Goal: Task Accomplishment & Management: Use online tool/utility

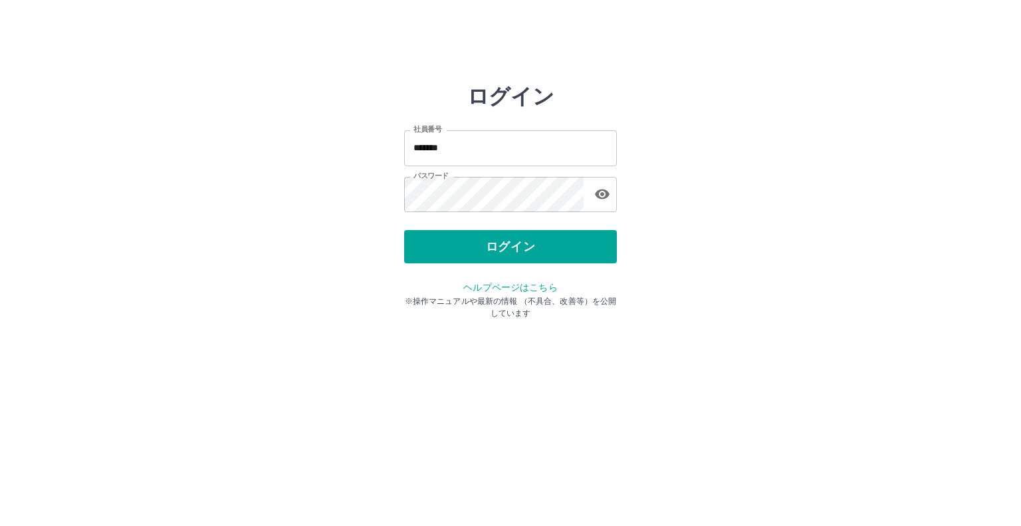
click at [485, 257] on div "ログイン" at bounding box center [510, 246] width 213 height 33
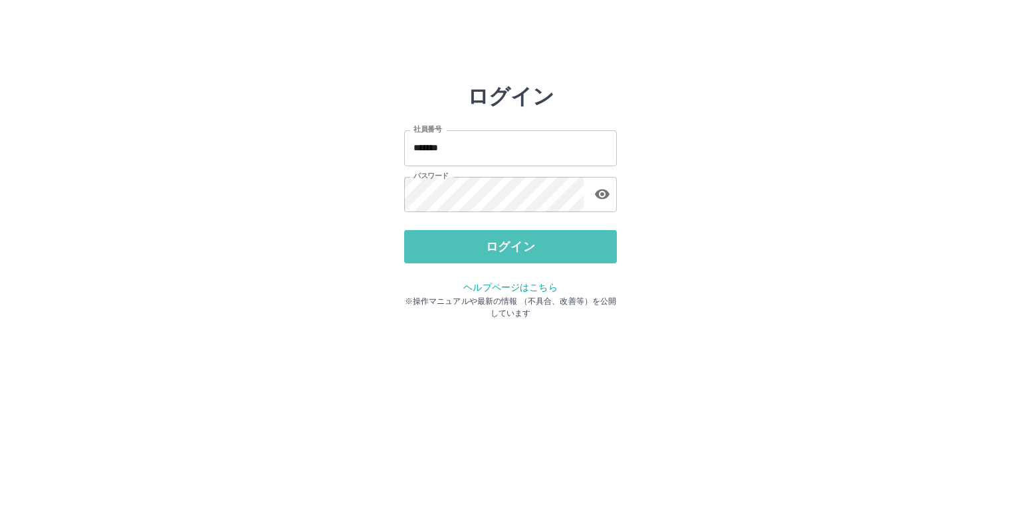
click at [485, 257] on button "ログイン" at bounding box center [510, 246] width 213 height 33
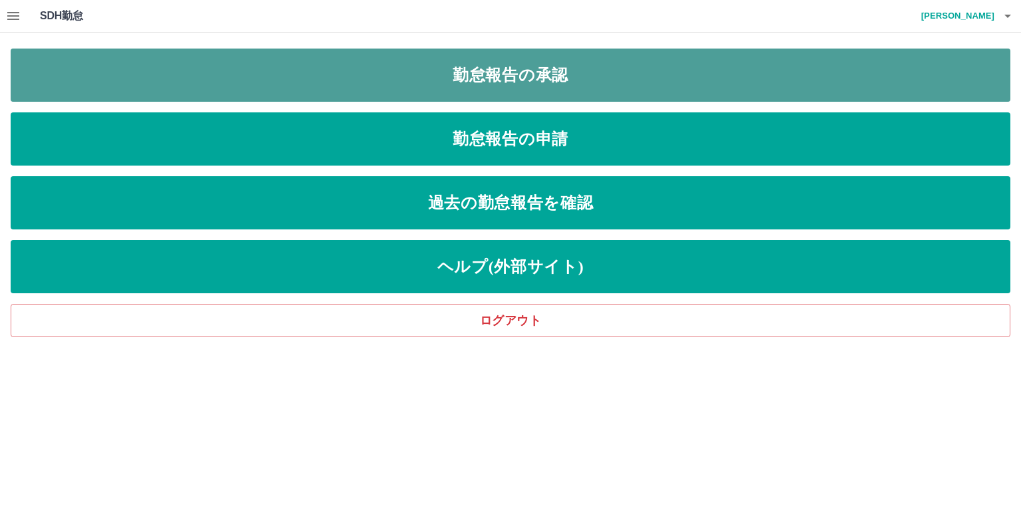
click at [558, 61] on link "勤怠報告の承認" at bounding box center [511, 75] width 1000 height 53
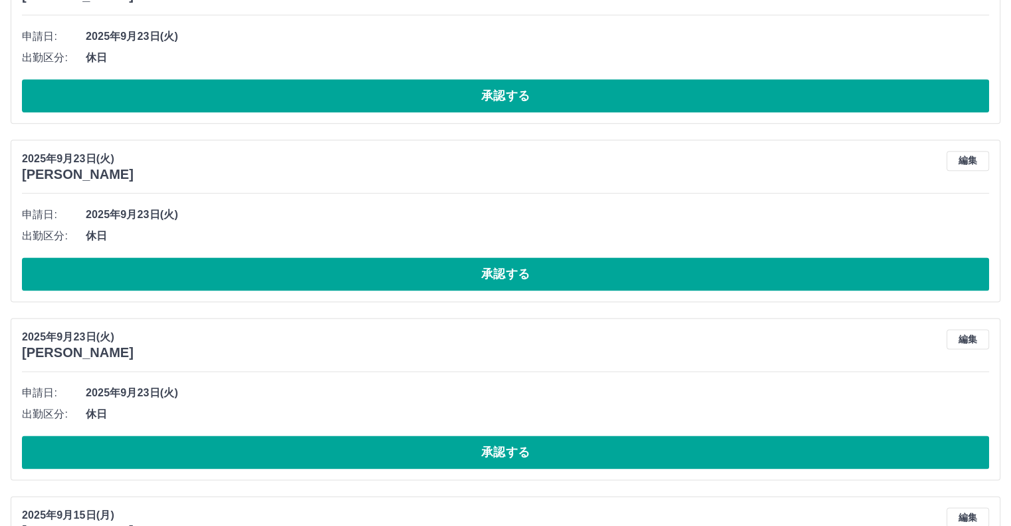
scroll to position [1808, 0]
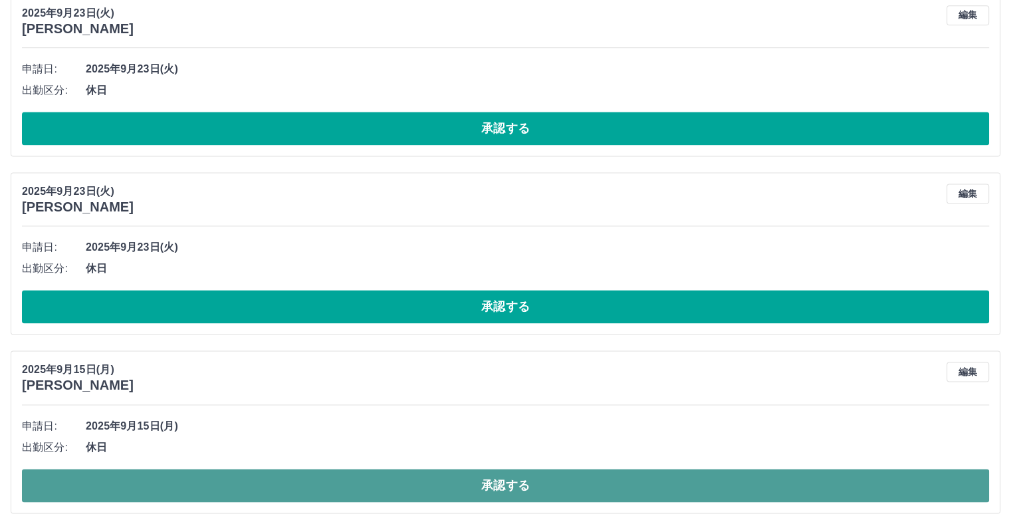
click at [328, 482] on button "承認する" at bounding box center [505, 485] width 967 height 33
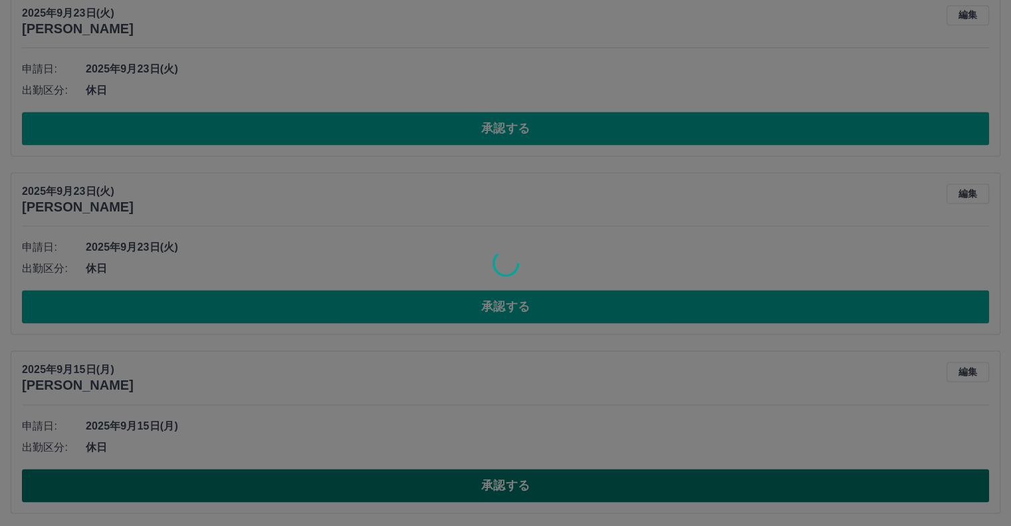
scroll to position [1630, 0]
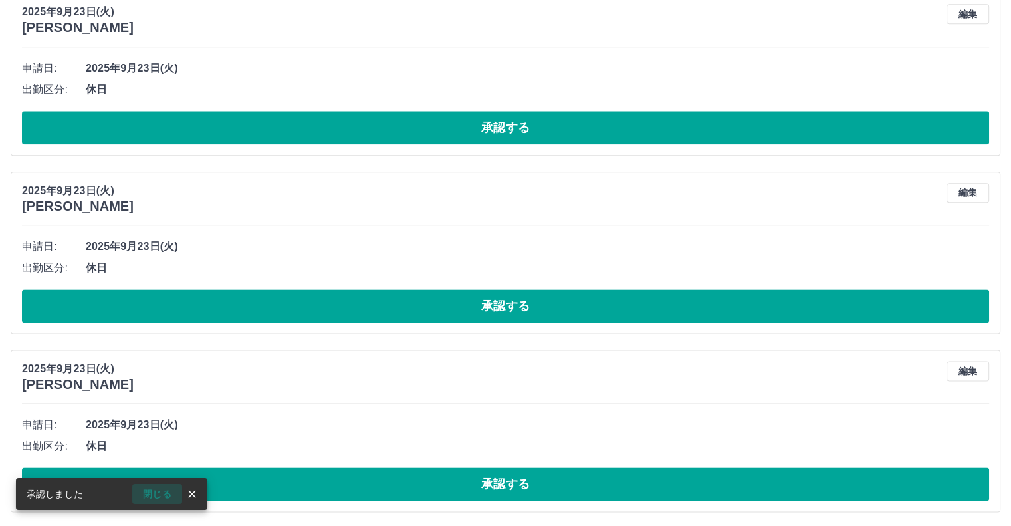
click at [162, 491] on button "閉じる" at bounding box center [157, 494] width 50 height 20
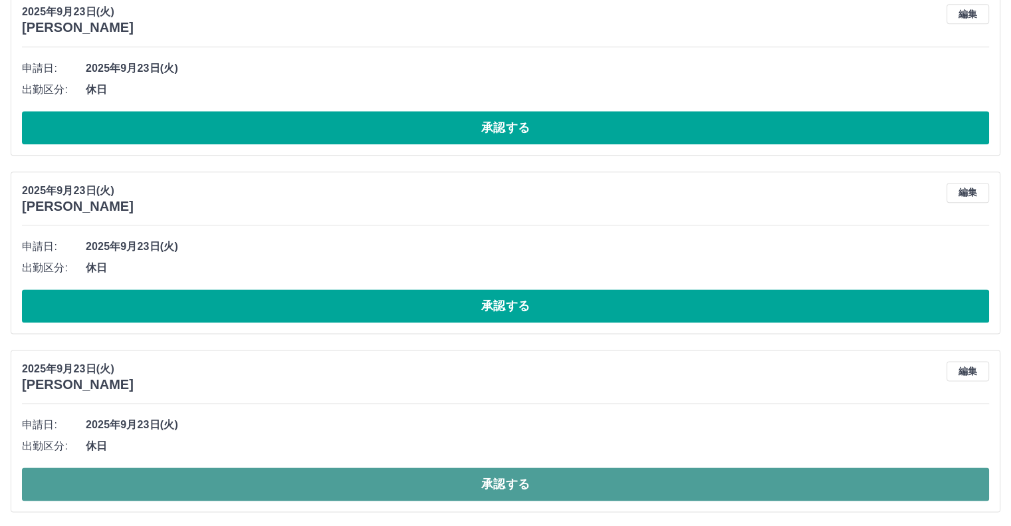
click at [162, 483] on button "承認する" at bounding box center [505, 483] width 967 height 33
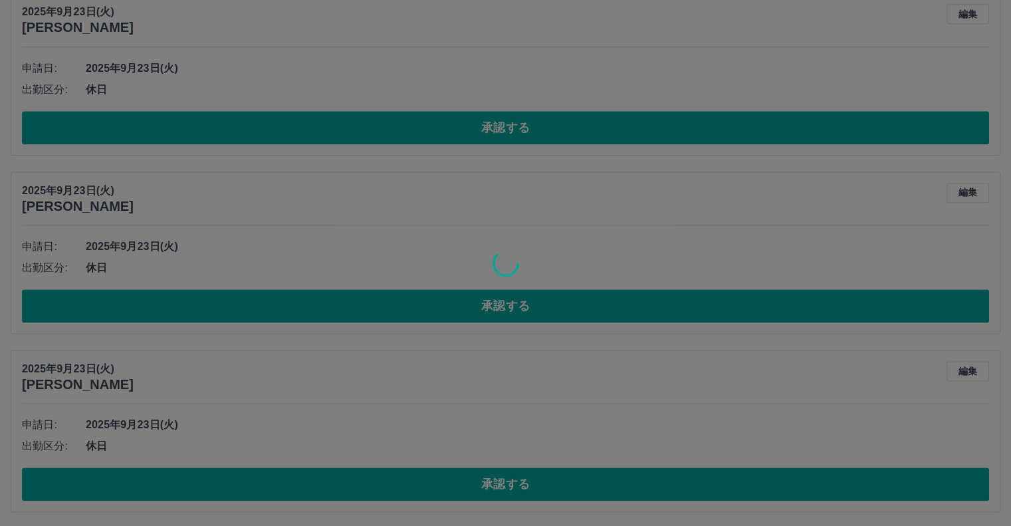
scroll to position [1452, 0]
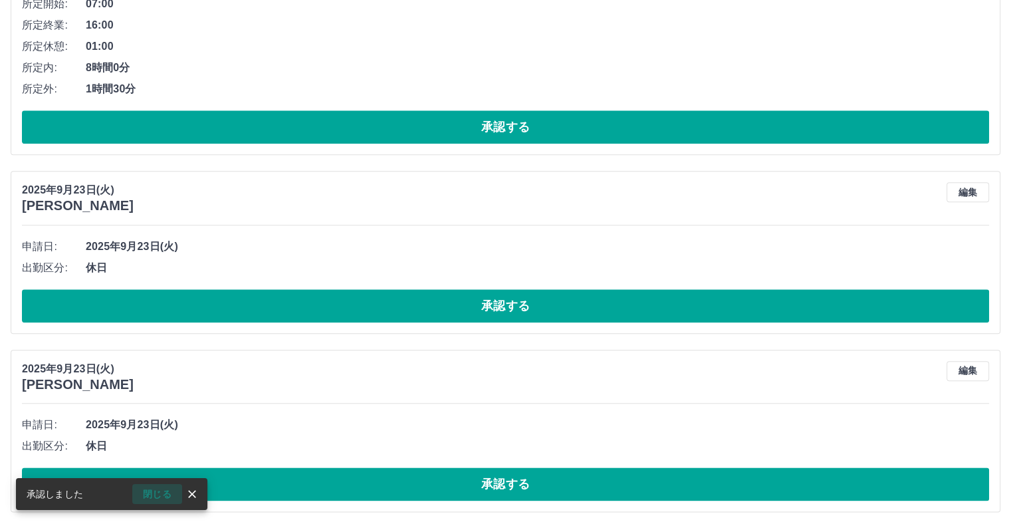
click at [159, 491] on button "閉じる" at bounding box center [157, 494] width 50 height 20
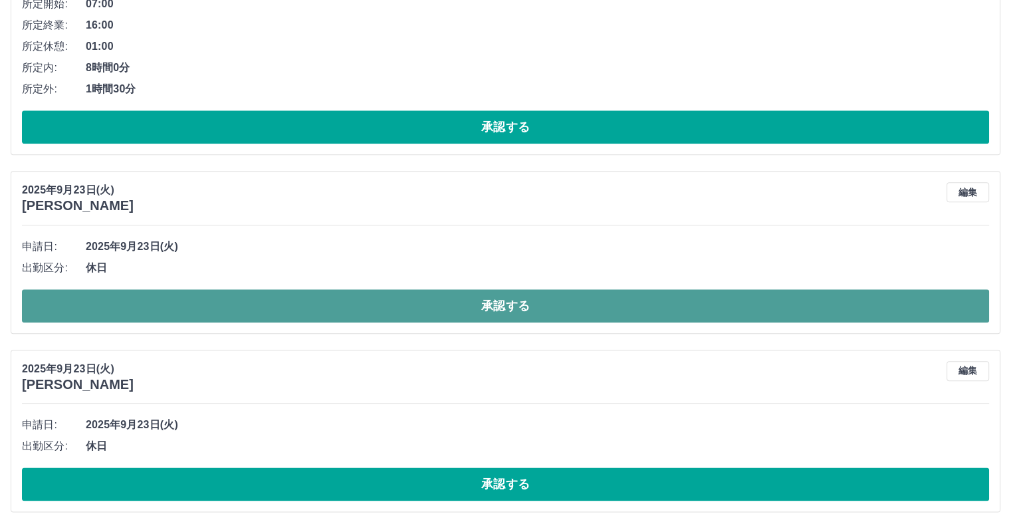
click at [439, 311] on button "承認する" at bounding box center [505, 305] width 967 height 33
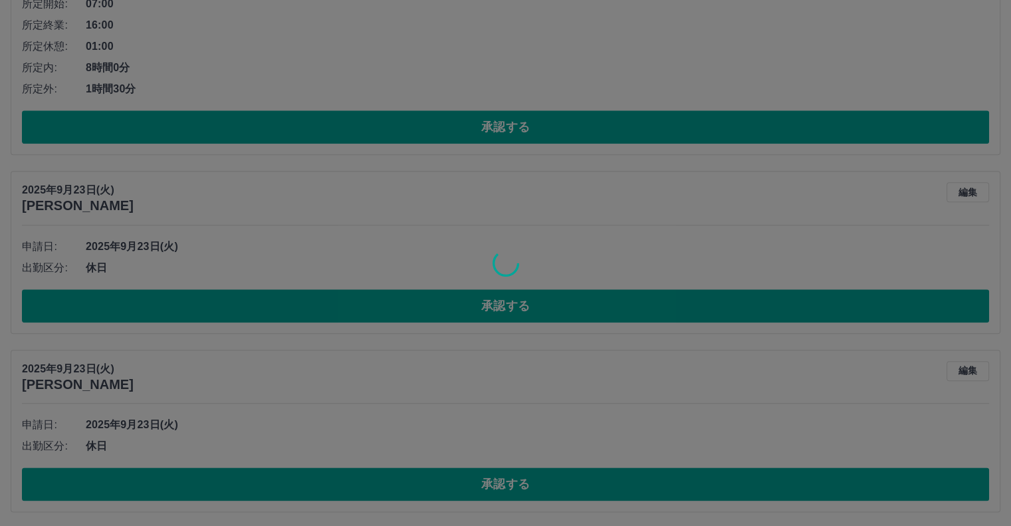
scroll to position [1274, 0]
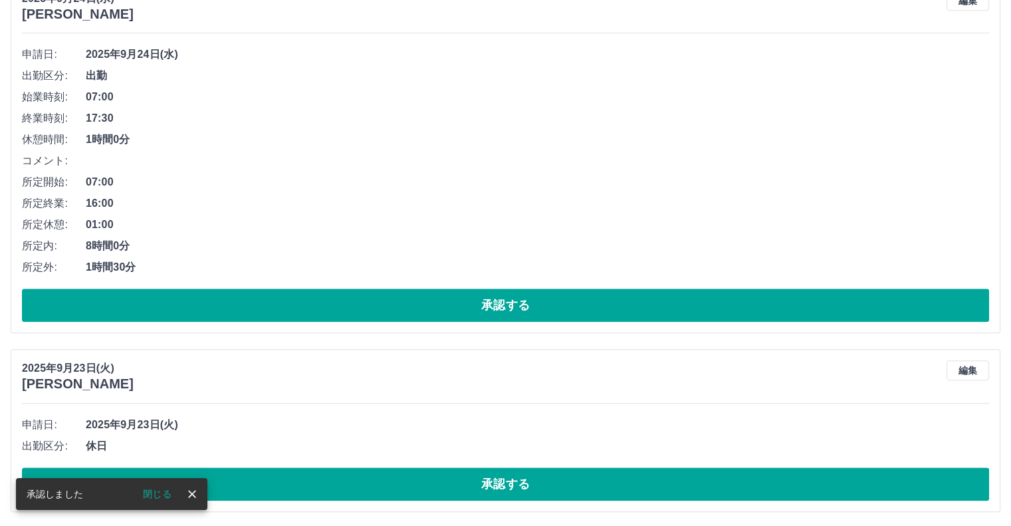
click at [343, 491] on button "承認する" at bounding box center [505, 483] width 967 height 33
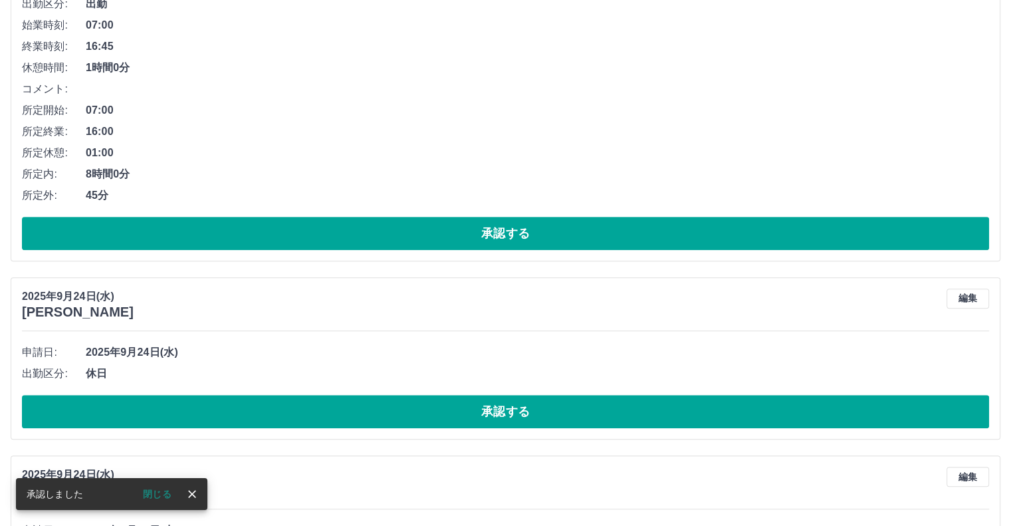
scroll to position [896, 0]
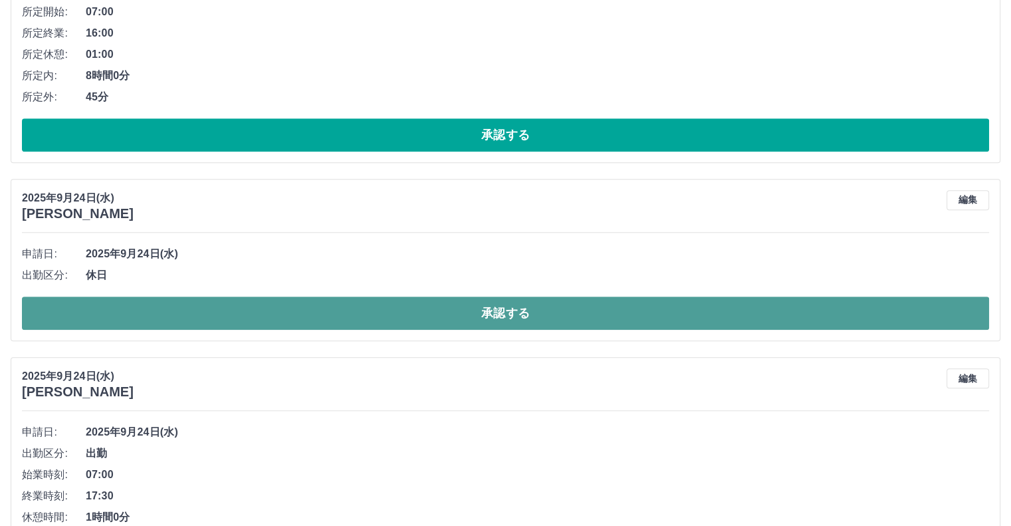
click at [370, 315] on button "承認する" at bounding box center [505, 312] width 967 height 33
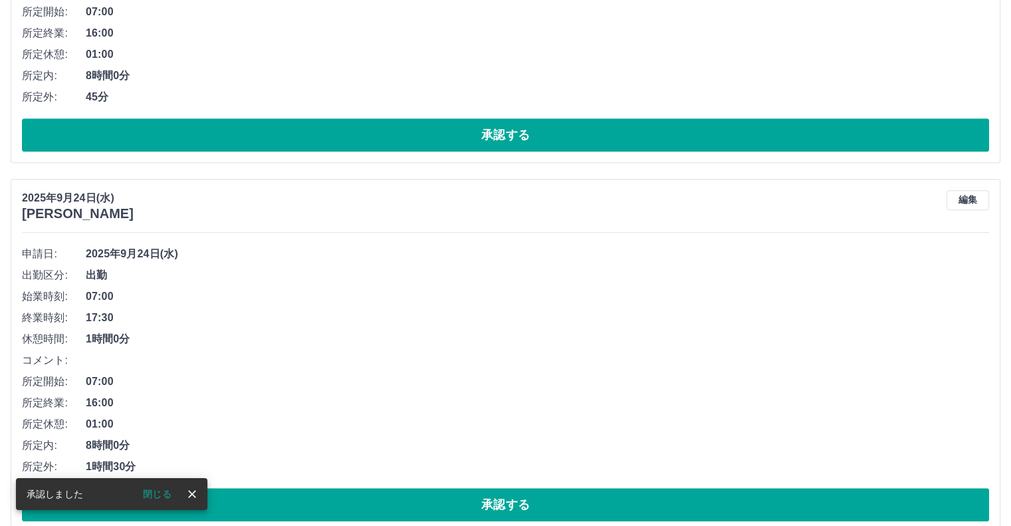
scroll to position [917, 0]
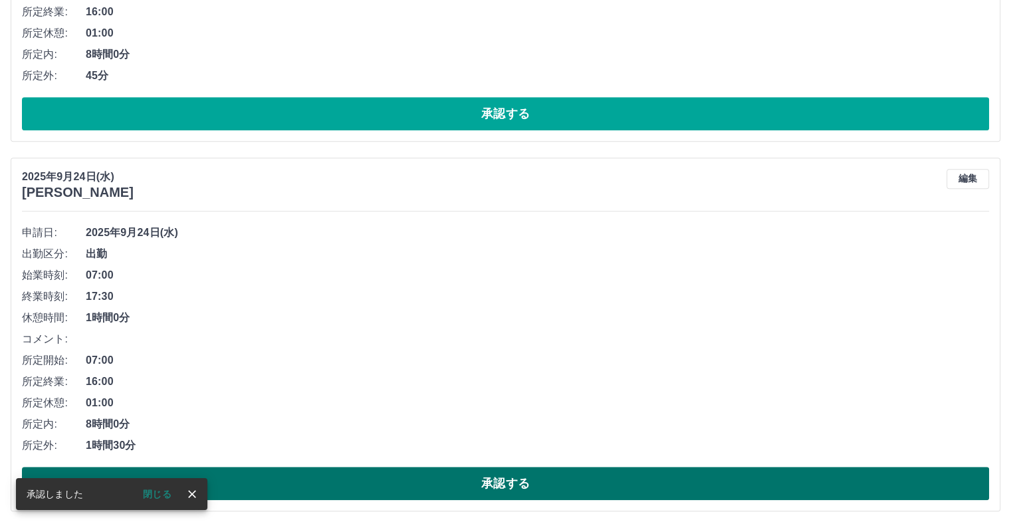
click at [364, 473] on button "承認する" at bounding box center [505, 483] width 967 height 33
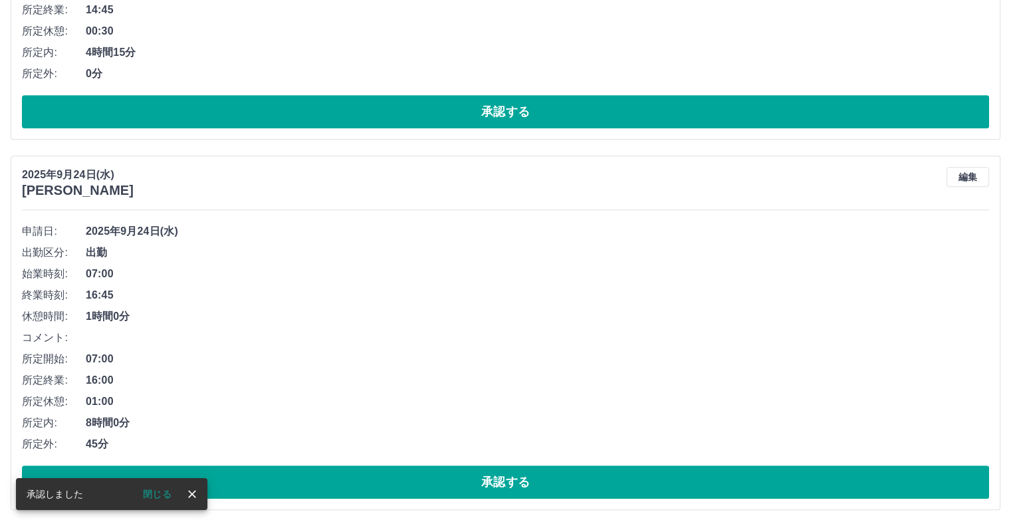
scroll to position [548, 0]
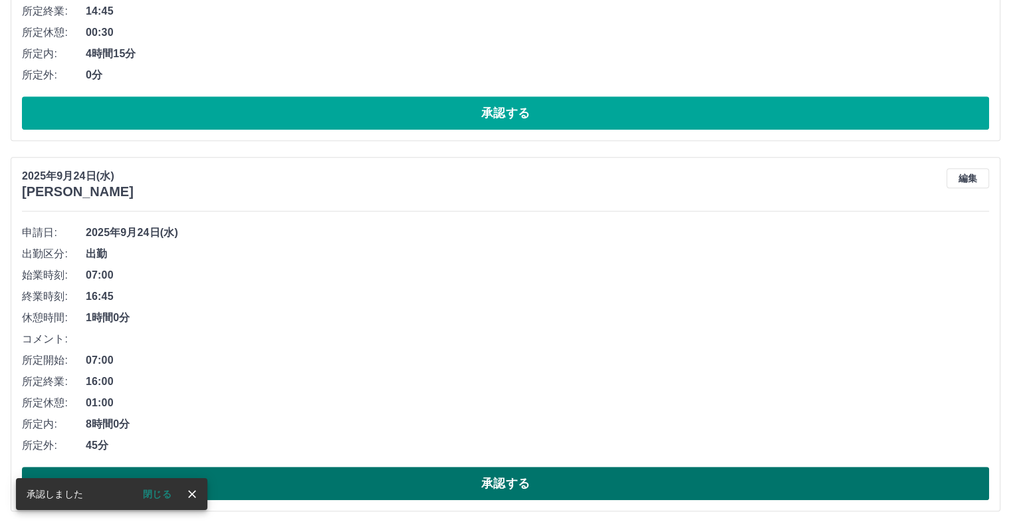
click at [283, 483] on button "承認する" at bounding box center [505, 483] width 967 height 33
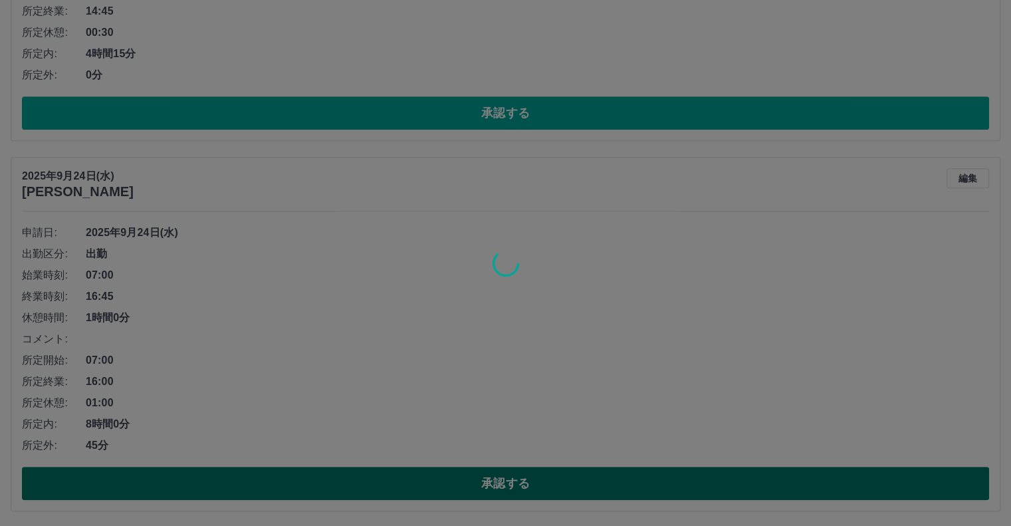
scroll to position [179, 0]
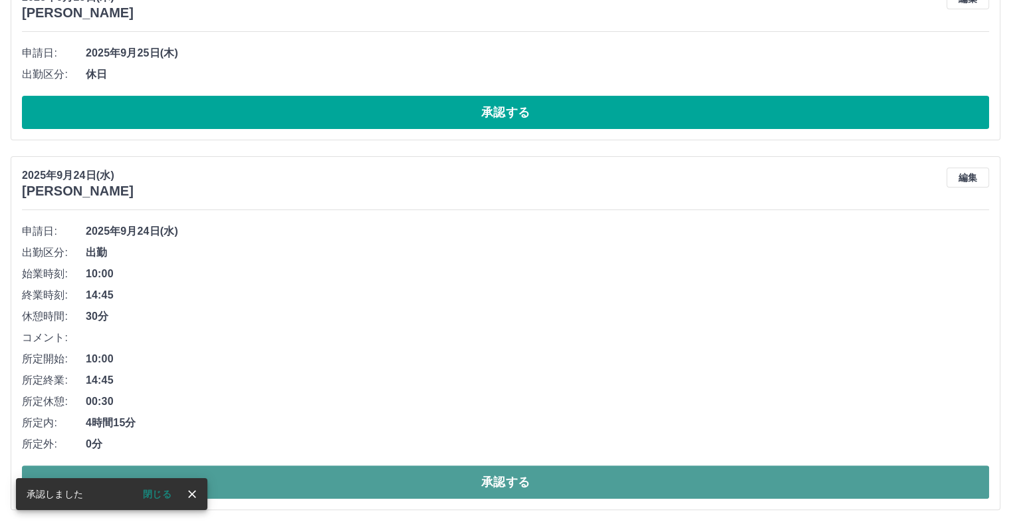
click at [281, 487] on button "承認する" at bounding box center [505, 481] width 967 height 33
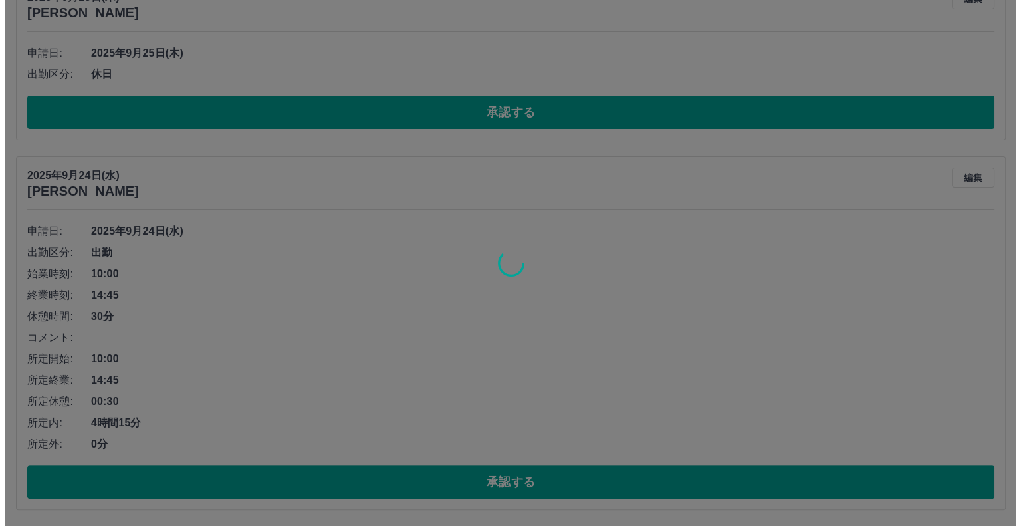
scroll to position [0, 0]
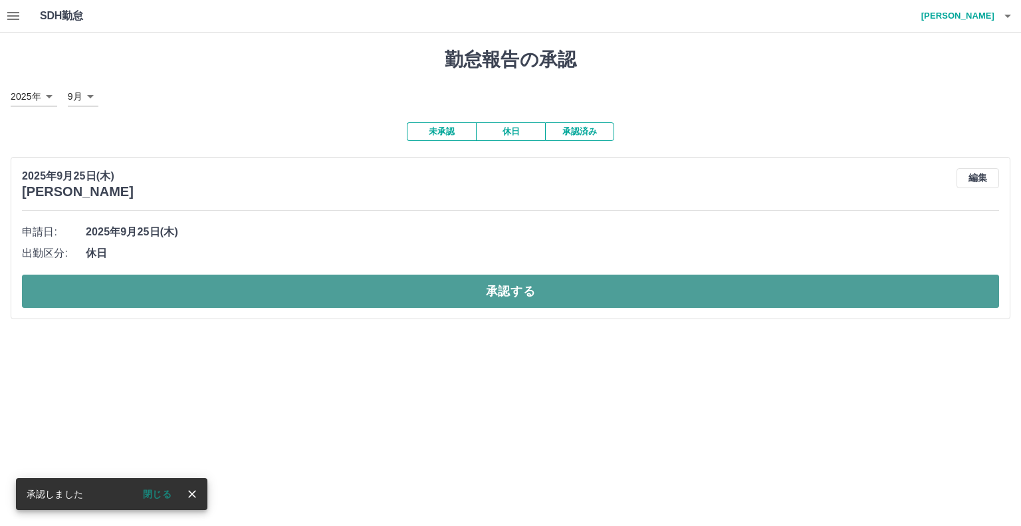
click at [411, 292] on button "承認する" at bounding box center [510, 291] width 977 height 33
